Goal: Task Accomplishment & Management: Use online tool/utility

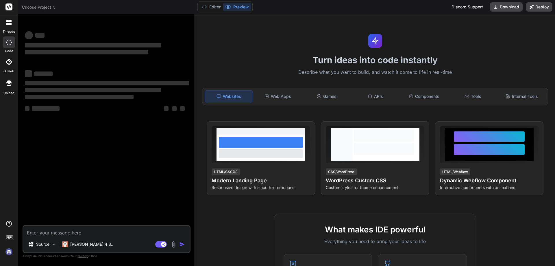
click at [10, 250] on img at bounding box center [9, 252] width 10 height 10
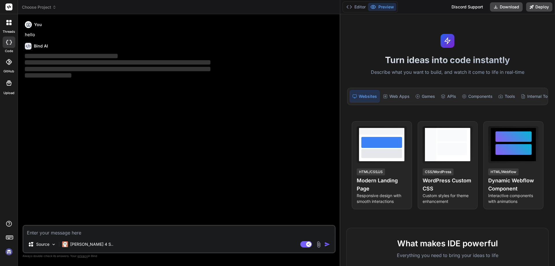
drag, startPoint x: 195, startPoint y: 85, endPoint x: 555, endPoint y: 106, distance: 360.2
click at [555, 106] on div "Choose Project Created with Pixso. Bind AI Web Search Created with Pixso. Code …" at bounding box center [286, 133] width 537 height 266
click at [8, 252] on img at bounding box center [9, 252] width 10 height 10
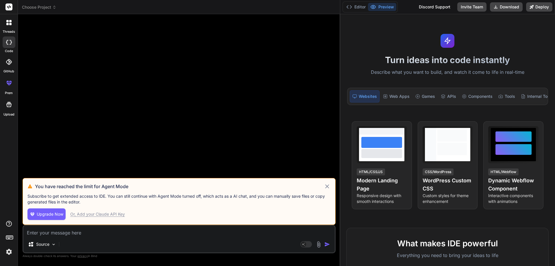
click at [279, 160] on div at bounding box center [180, 98] width 312 height 159
click at [327, 184] on icon at bounding box center [327, 186] width 7 height 7
type textarea "x"
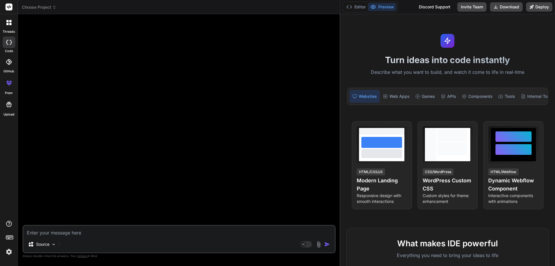
click at [99, 231] on textarea at bounding box center [178, 230] width 311 height 10
type textarea "u"
type textarea "x"
type textarea "us"
type textarea "x"
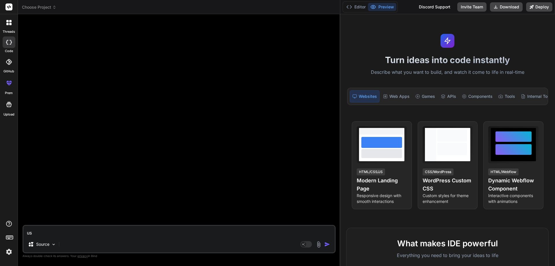
type textarea "usi"
type textarea "x"
type textarea "usin"
type textarea "x"
type textarea "using"
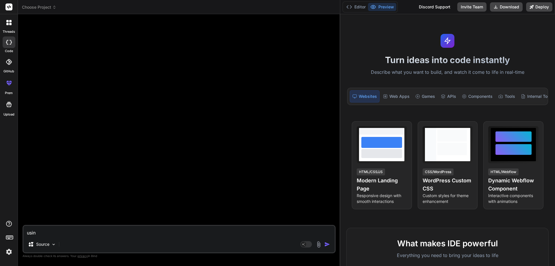
type textarea "x"
type textarea "using"
type textarea "x"
type textarea "using b"
type textarea "x"
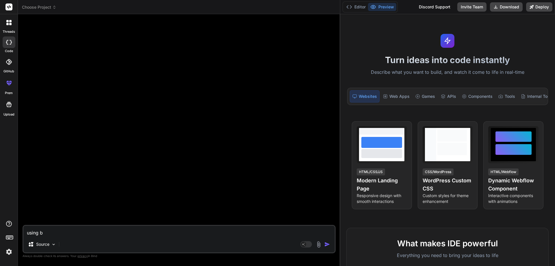
type textarea "using be"
type textarea "x"
type textarea "using bel"
type textarea "x"
type textarea "using belo"
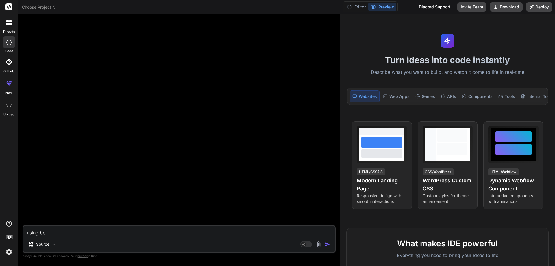
type textarea "x"
type textarea "using below"
type textarea "x"
type textarea "using below"
type textarea "x"
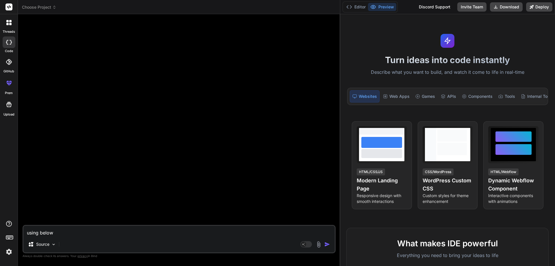
type textarea "using below c"
type textarea "x"
type textarea "using below co"
type textarea "x"
type textarea "using below cod"
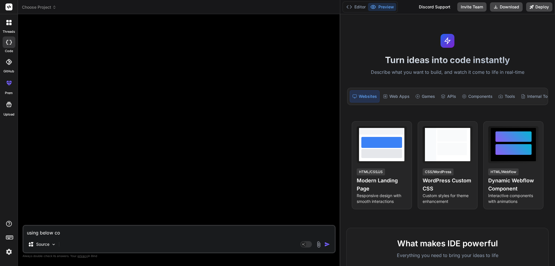
type textarea "x"
type textarea "using below code"
type textarea "x"
type textarea "using below code"
type textarea "x"
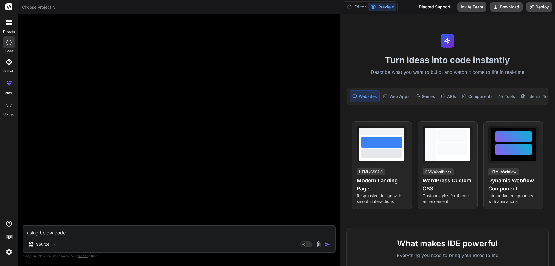
type textarea "using below code a"
type textarea "x"
type textarea "using below code as"
type textarea "x"
type textarea "using below code as"
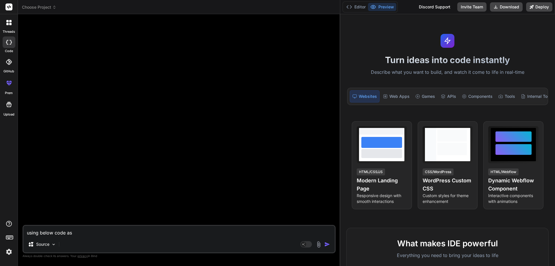
type textarea "x"
type textarea "using below code as p"
type textarea "x"
type textarea "using below code as pe"
type textarea "x"
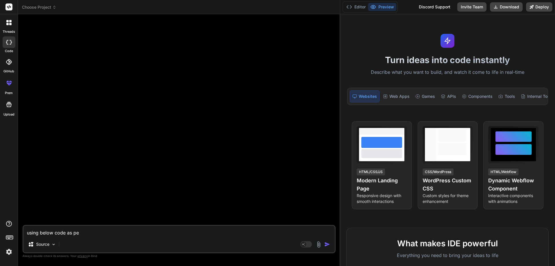
type textarea "using below code as per"
type textarea "x"
type textarea "using below code as per"
type textarea "x"
type textarea "using below code as per r"
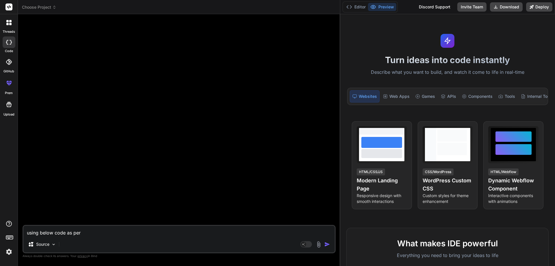
type textarea "x"
type textarea "using below code as per re"
type textarea "x"
type textarea "using below code as per rep"
type textarea "x"
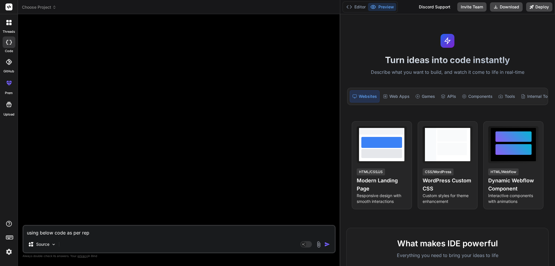
type textarea "using below code as per repo"
type textarea "x"
type textarea "using below code as per repor"
type textarea "x"
type textarea "using below code as per report"
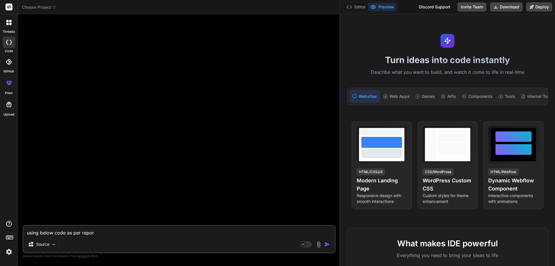
type textarea "x"
type textarea "using below code as per report"
type textarea "x"
type textarea "using below code as per report u"
type textarea "x"
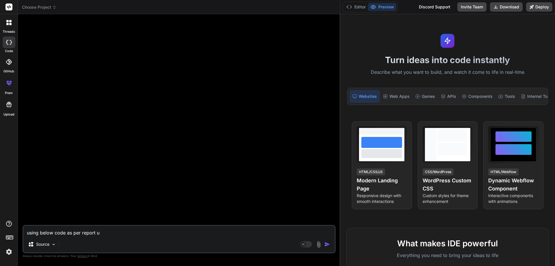
type textarea "using below code as per report ui"
type textarea "x"
type textarea "using below code as per report ui"
type textarea "x"
type textarea "using below code as per report ui s"
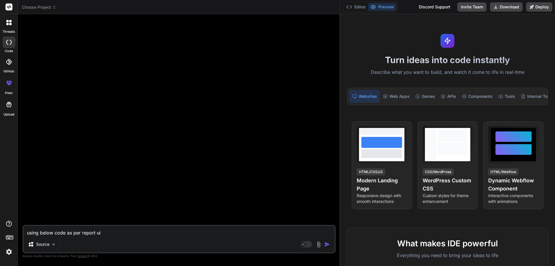
type textarea "x"
type textarea "using below code as per report ui sa"
type textarea "x"
type textarea "using below code as per report ui sam"
type textarea "x"
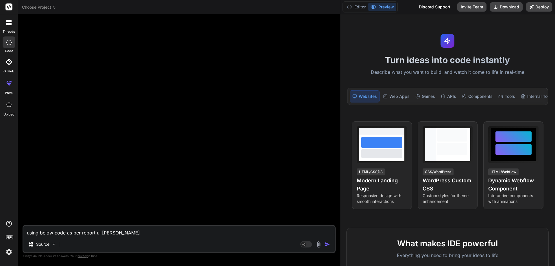
type textarea "using below code as per report ui same"
type textarea "x"
type textarea "using below code as per report ui same"
type textarea "x"
type textarea "using below code as per report ui same e"
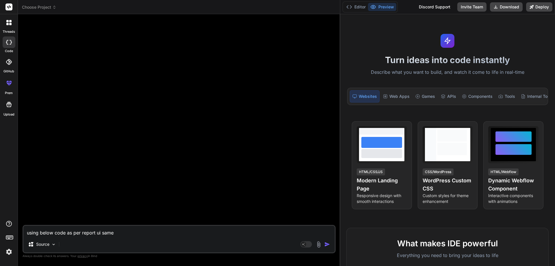
type textarea "x"
type textarea "using below code as per report ui same"
type textarea "x"
type textarea "using below code as per report ui same a"
type textarea "x"
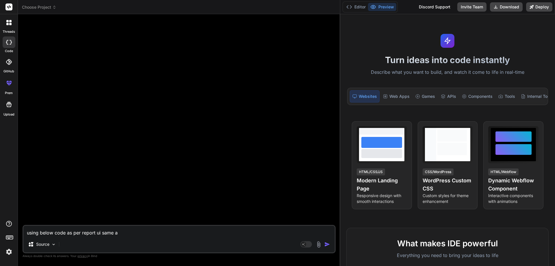
type textarea "using below code as per report ui same as"
type textarea "x"
type textarea "using below code as per report ui same as"
type textarea "x"
type textarea "using below code as per report ui same as i"
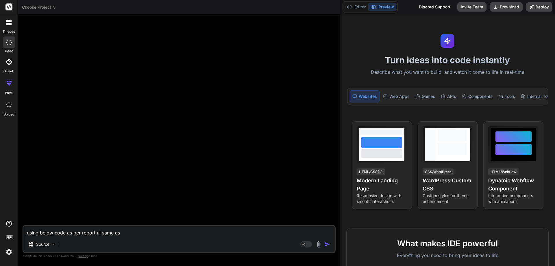
type textarea "x"
type textarea "using below code as per report ui same as in"
type textarea "x"
type textarea "using below code as per report ui same as inm"
type textarea "x"
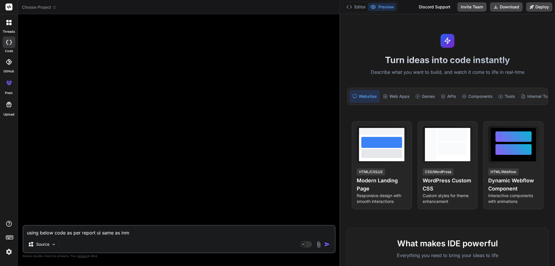
type textarea "using below code as per report ui same as inmp"
type textarea "x"
type textarea "using below code as per report ui same as inmpl"
type textarea "x"
type textarea "using below code as per report ui same as inmple"
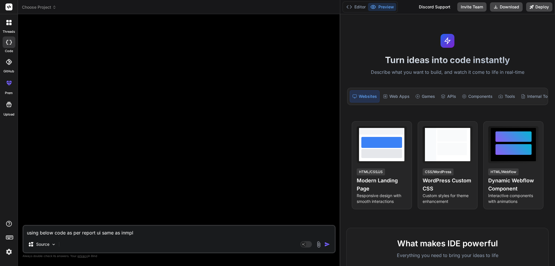
type textarea "x"
type textarea "using below code as per report ui same as inmplem"
type textarea "x"
type textarea "using below code as per report ui same as inmpleme"
type textarea "x"
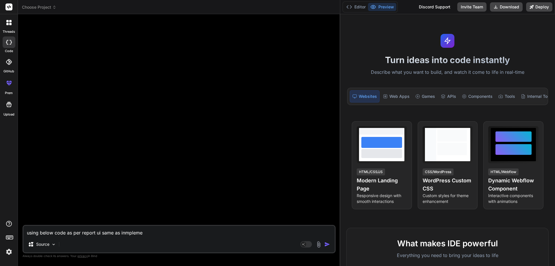
type textarea "using below code as per report ui same as inmplemen"
type textarea "x"
type textarea "using below code as per report ui same as inmplement"
type textarea "x"
type textarea "using below code as per report ui same as inmplement"
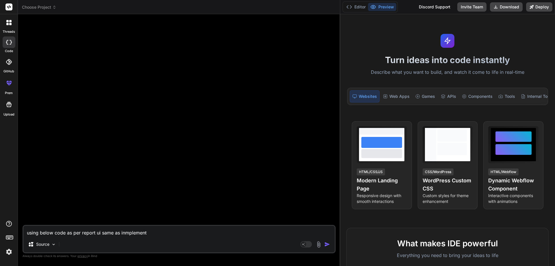
type textarea "x"
type textarea "using below code as per report ui same as inmplement f"
type textarea "x"
type textarea "using below code as per report ui same as inmplement fo"
type textarea "x"
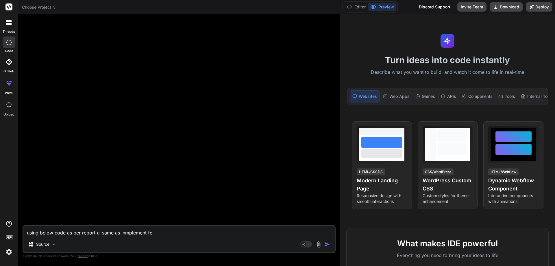
type textarea "using below code as per report ui same as inmplement for"
type textarea "x"
type textarea "using below code as per report ui same as inmplement fo"
type textarea "x"
type textarea "using below code as per report ui same as inmplement fon"
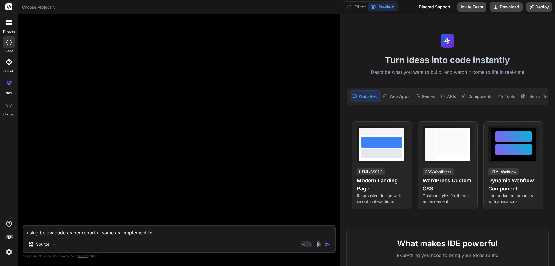
type textarea "x"
type textarea "using below code as per report ui same as inmplement font"
type textarea "x"
type textarea "using below code as per report ui same as inmplement font"
type textarea "x"
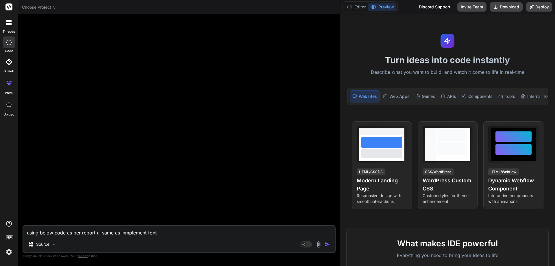
type textarea "using below code as per report ui same as inmplement font f"
type textarea "x"
type textarea "using below code as per report ui same as inmplement font fa"
type textarea "x"
type textarea "using below code as per report ui same as inmplement font fam"
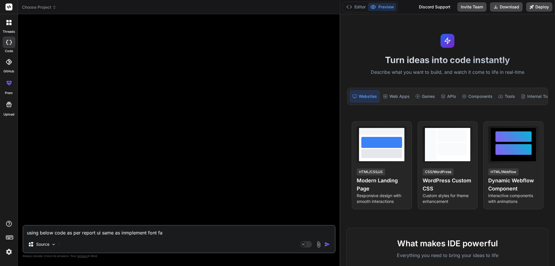
type textarea "x"
type textarea "using below code as per report ui same as inmplement font fami"
type textarea "x"
type textarea "using below code as per report ui same as inmplement font famil"
type textarea "x"
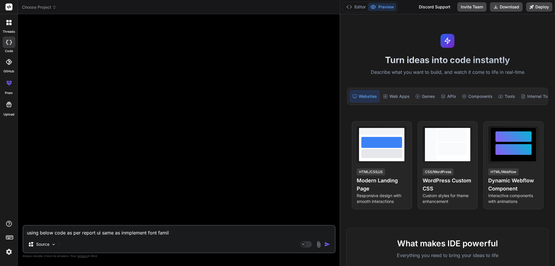
type textarea "using below code as per report ui same as inmplement font family"
type textarea "x"
type textarea "using below code as per report ui same as inmplement font family"
type textarea "x"
type textarea "using below code as per report ui same as inmplement font family a"
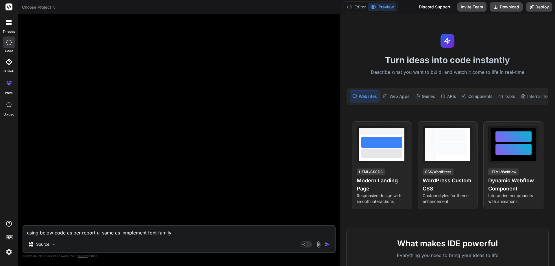
type textarea "x"
type textarea "using below code as per report ui same as inmplement font family an"
type textarea "x"
type textarea "using below code as per report ui same as inmplement font family and"
type textarea "x"
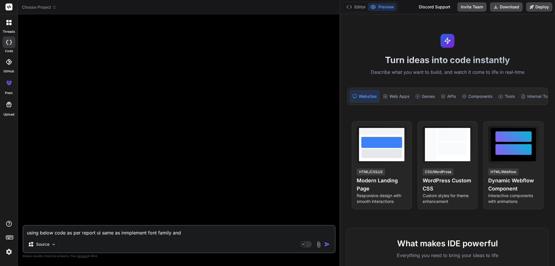
type textarea "using below code as per report ui same as inmplement font family and"
type textarea "x"
type textarea "using below code as per report ui same as inmplement font family and f"
type textarea "x"
type textarea "using below code as per report ui same as inmplement font family and fo"
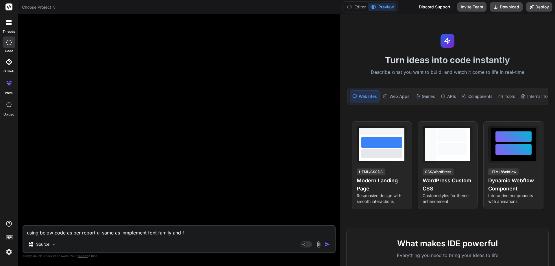
type textarea "x"
type textarea "using below code as per report ui same as inmplement font family and fon"
type textarea "x"
type textarea "using below code as per report ui same as inmplement font family and font"
type textarea "x"
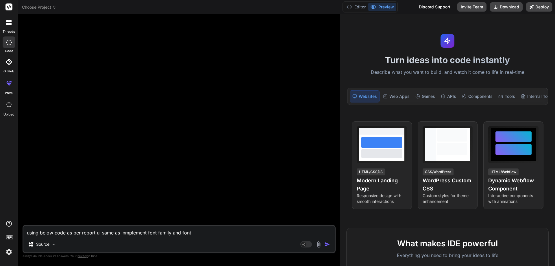
type textarea "using below code as per report ui same as inmplement font family and font"
type textarea "x"
type textarea "using below code as per report ui same as inmplement font family and font s"
type textarea "x"
type textarea "using below code as per report ui same as inmplement font family and font si"
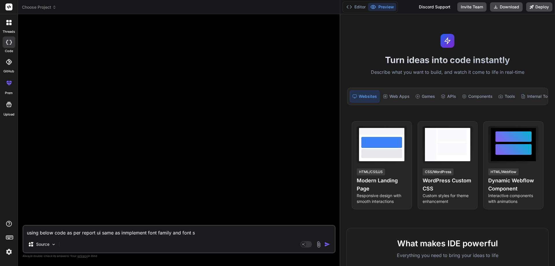
type textarea "x"
type textarea "using below code as per report ui same as inmplement font family and font siz"
type textarea "x"
type textarea "using below code as per report ui same as inmplement font family and font size"
type textarea "x"
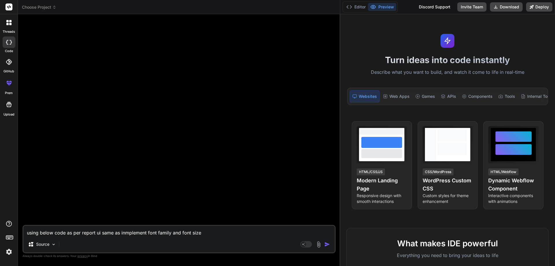
type textarea "using below code as per report ui same as inmplement font family and font size"
type textarea "x"
type textarea "using below code as per report ui same as inmplement font family and font size"
type textarea "x"
type textarea "using below code as per report ui same as inmplement font family and font size"
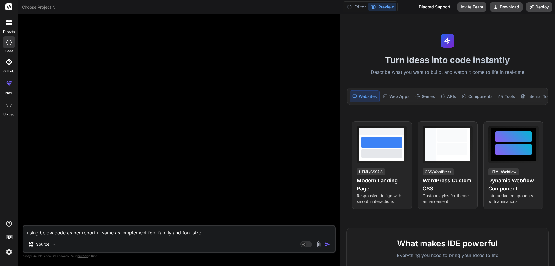
type textarea "x"
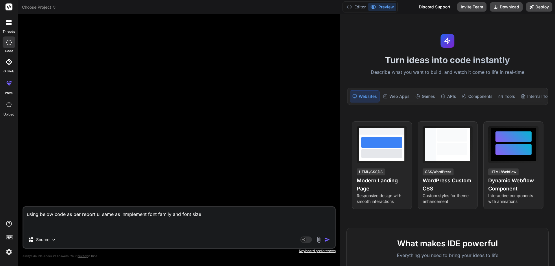
type textarea "using below code as per report ui same as inmplement font family and font size"
type textarea "x"
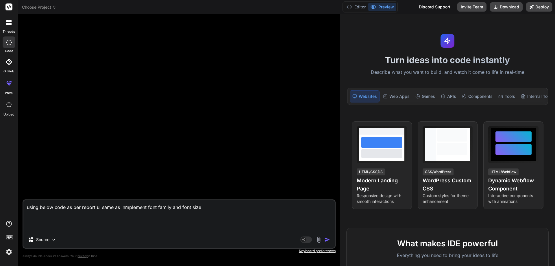
paste textarea "import { useRef, useState, useEffect } from "react"; import { Col, Container, R…"
type textarea "using below code as per report ui same as inmplement font family and font size …"
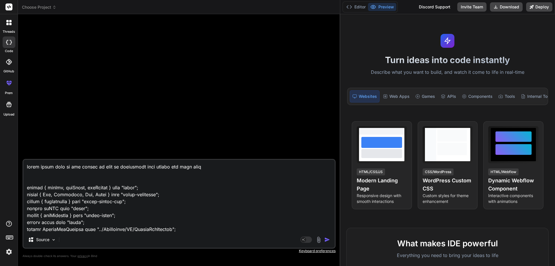
type textarea "x"
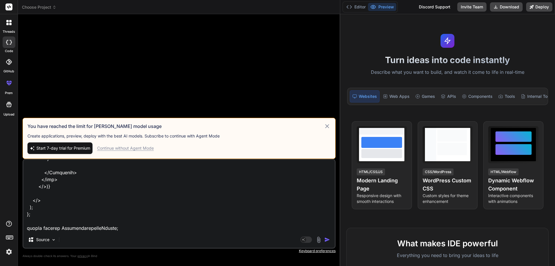
type textarea "using below code as per report ui same as inmplement font family and font size …"
click at [141, 149] on div "Continue without Agent Mode" at bounding box center [125, 148] width 57 height 6
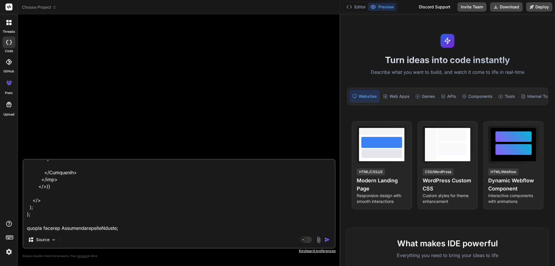
click at [325, 239] on img "button" at bounding box center [327, 239] width 6 height 6
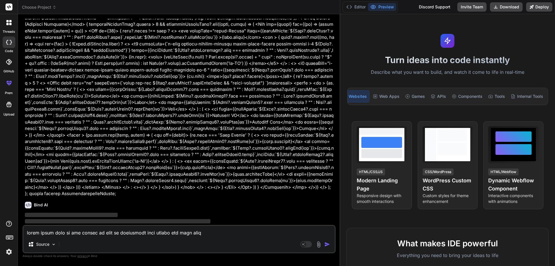
scroll to position [0, 0]
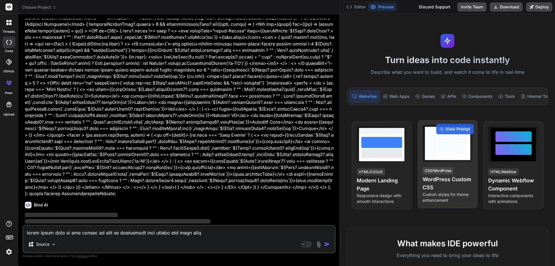
drag, startPoint x: 340, startPoint y: 128, endPoint x: 427, endPoint y: 127, distance: 87.6
click at [427, 127] on div "Choose Project Created with Pixso. Bind AI Web Search Created with Pixso. Code …" at bounding box center [286, 133] width 537 height 266
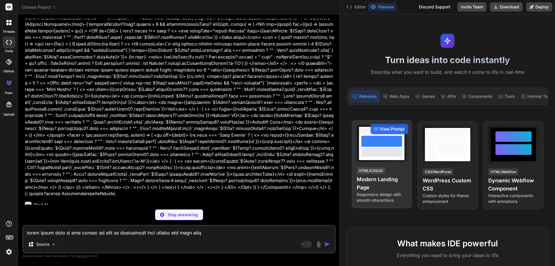
scroll to position [34, 0]
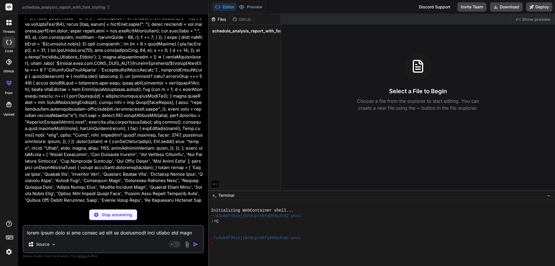
drag, startPoint x: 339, startPoint y: 114, endPoint x: 197, endPoint y: 112, distance: 142.2
click at [197, 112] on div "Bind AI Web Search Created with Pixso. Code Generator You Bind AI Certainly! I …" at bounding box center [113, 139] width 191 height 251
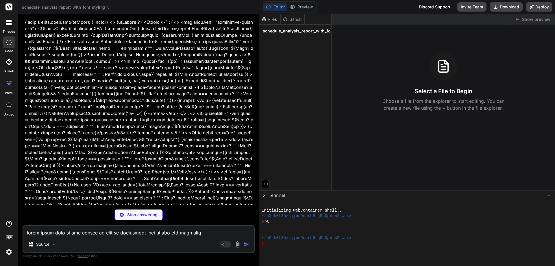
scroll to position [419, 0]
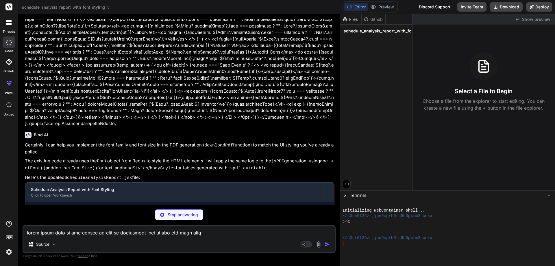
drag, startPoint x: 208, startPoint y: 156, endPoint x: 523, endPoint y: 160, distance: 315.3
click at [523, 160] on div "schedule_analysis_report_with_font_styling Created with Pixso. Bind AI Web Sear…" at bounding box center [286, 133] width 537 height 266
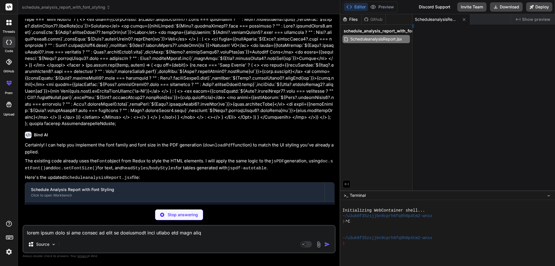
scroll to position [398, 0]
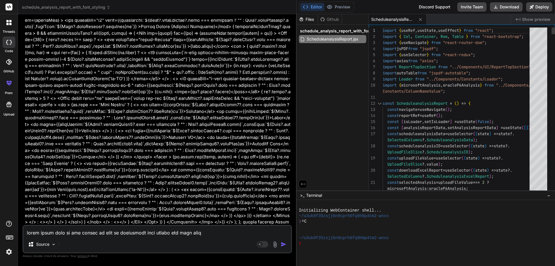
type textarea "x"
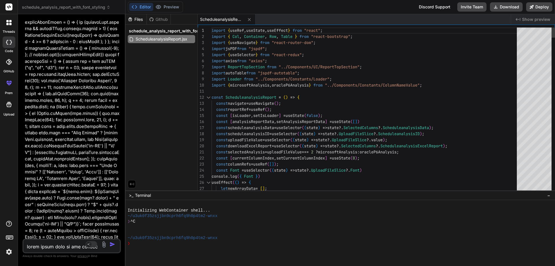
drag, startPoint x: 340, startPoint y: 89, endPoint x: 0, endPoint y: 153, distance: 345.8
click at [0, 153] on div "threads code GitHub prem Upload schedule_analysis_report_with_font_styling Crea…" at bounding box center [277, 133] width 555 height 266
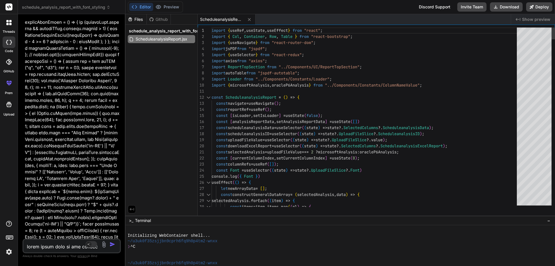
drag, startPoint x: 369, startPoint y: 190, endPoint x: 381, endPoint y: 277, distance: 87.3
click at [381, 265] on html "threads code GitHub prem Upload schedule_analysis_report_with_font_styling Crea…" at bounding box center [277, 133] width 555 height 266
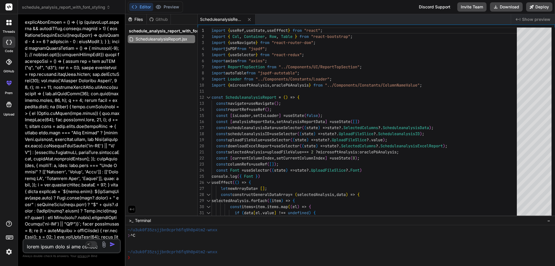
drag, startPoint x: 335, startPoint y: 216, endPoint x: 327, endPoint y: 277, distance: 61.8
click at [327, 265] on html "threads code GitHub prem Upload schedule_analysis_report_with_font_styling Crea…" at bounding box center [277, 133] width 555 height 266
click at [550, 221] on span "−" at bounding box center [548, 220] width 3 height 6
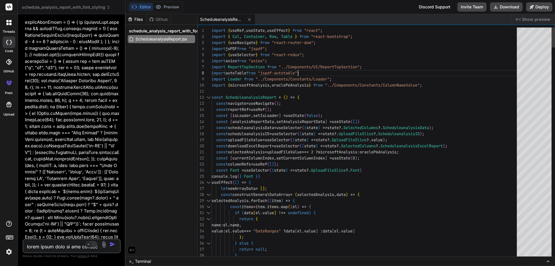
scroll to position [0, 0]
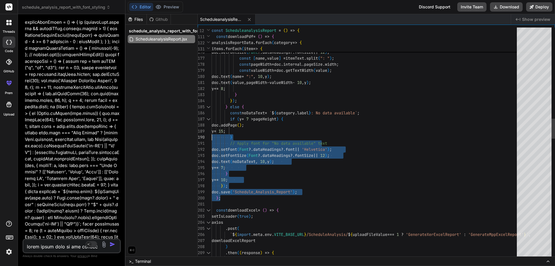
drag, startPoint x: 225, startPoint y: 197, endPoint x: 212, endPoint y: 137, distance: 61.9
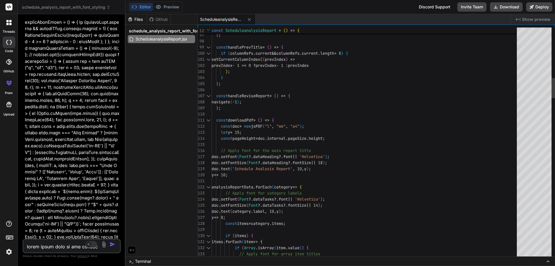
click at [206, 120] on div at bounding box center [209, 120] width 8 height 6
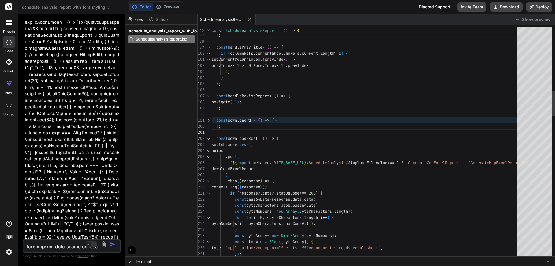
drag, startPoint x: 232, startPoint y: 129, endPoint x: 211, endPoint y: 120, distance: 23.0
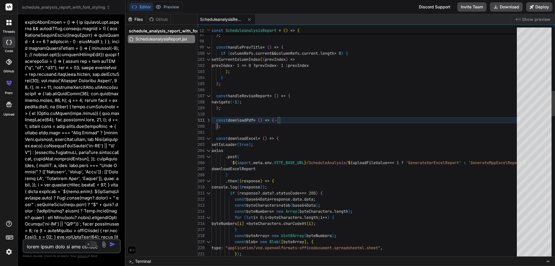
type textarea "import { useRef, useState, useEffect } from "react"; import { Col, Container, R…"
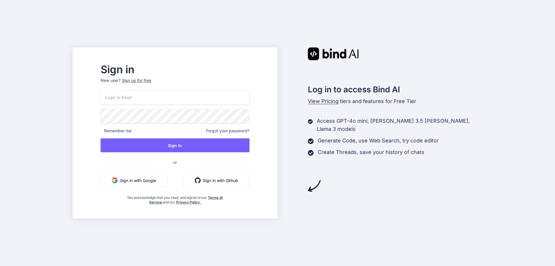
click at [175, 101] on input "email" at bounding box center [175, 97] width 149 height 14
type input "[EMAIL_ADDRESS][DOMAIN_NAME]"
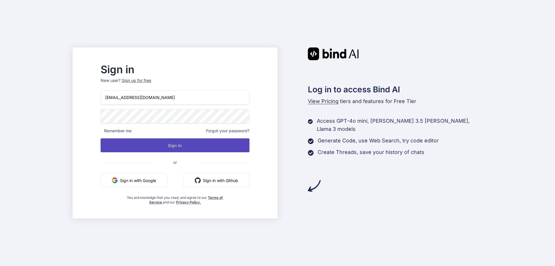
click at [188, 145] on button "Sign In" at bounding box center [175, 145] width 149 height 14
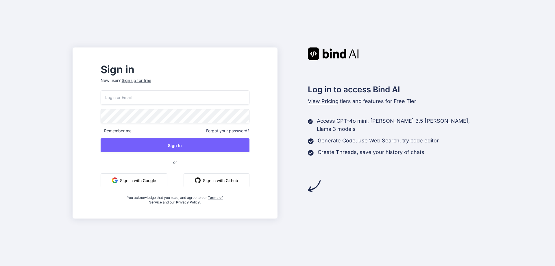
click at [172, 95] on input "email" at bounding box center [175, 97] width 149 height 14
type input "[EMAIL_ADDRESS][DOMAIN_NAME]"
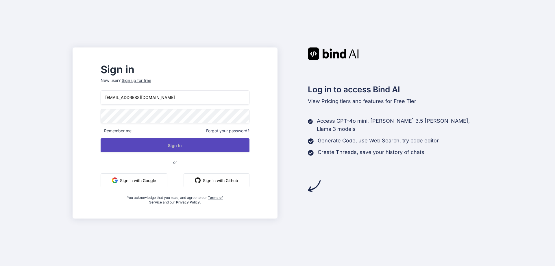
click at [178, 142] on button "Sign In" at bounding box center [175, 145] width 149 height 14
